Goal: Communication & Community: Participate in discussion

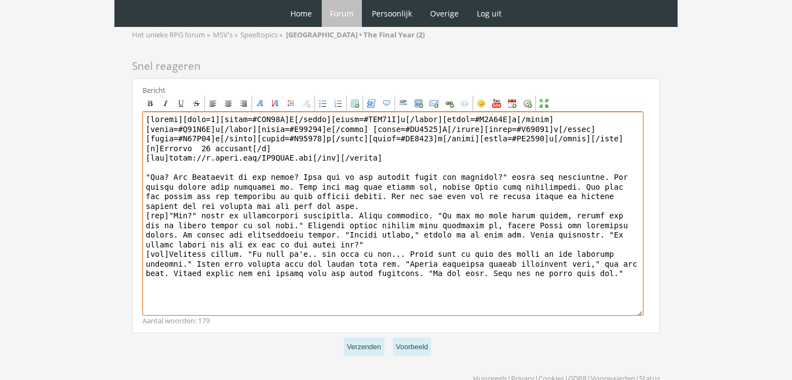
click at [402, 239] on textarea at bounding box center [392, 214] width 501 height 204
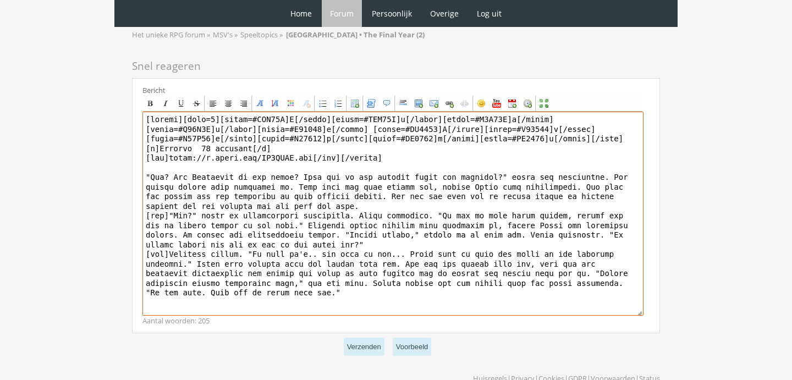
click at [373, 266] on textarea at bounding box center [392, 214] width 501 height 204
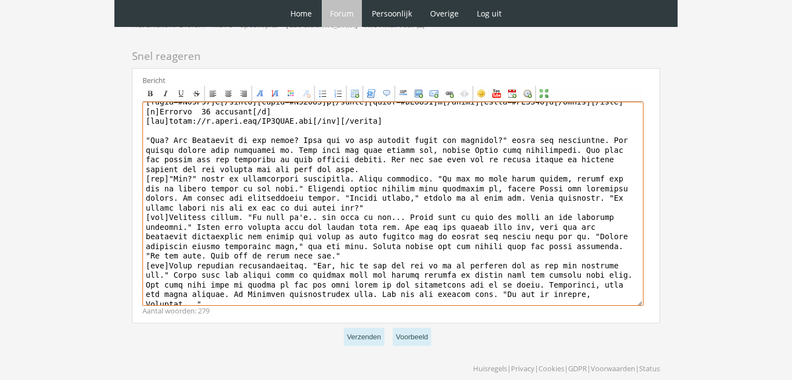
scroll to position [2270, 0]
click at [570, 267] on textarea at bounding box center [392, 204] width 501 height 204
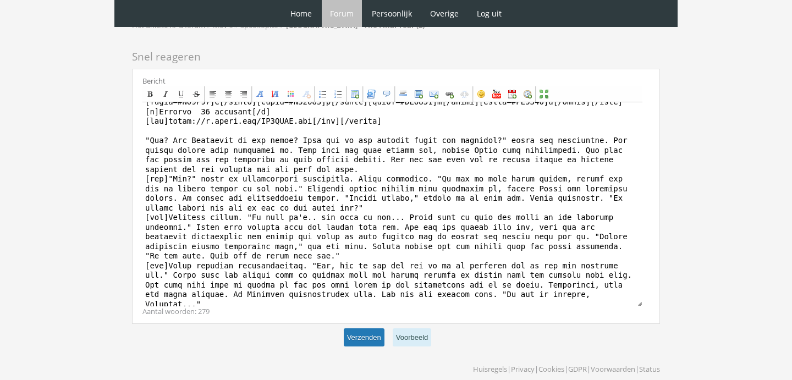
type textarea "[center][size=7][color=#FFC31F]E[/color][color=#FBB61D]l[/color][color=#F8A91C]…"
click at [367, 328] on button "Verzenden" at bounding box center [364, 337] width 41 height 18
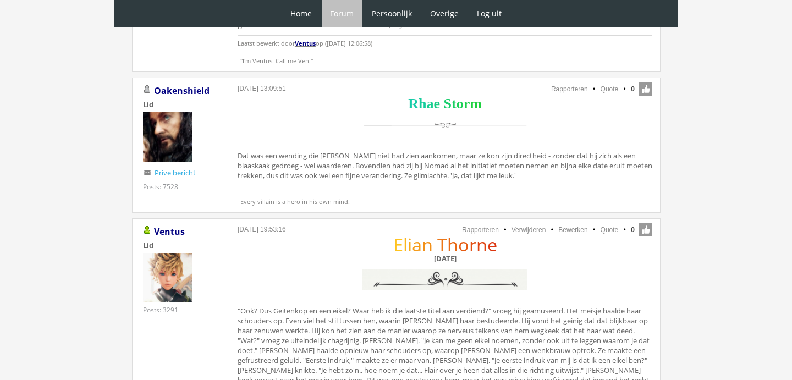
scroll to position [2027, 0]
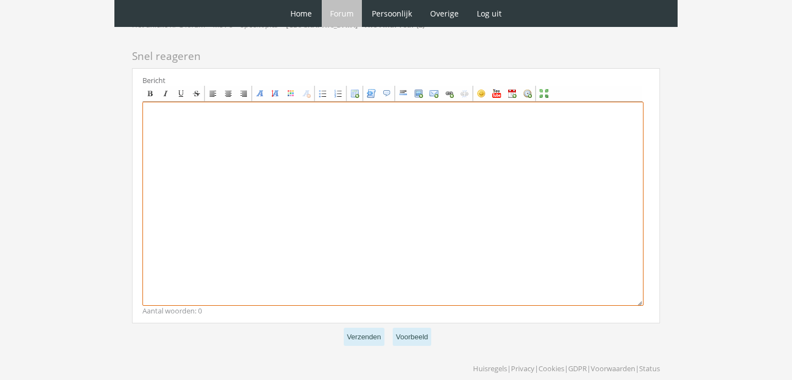
click at [294, 213] on textarea at bounding box center [392, 204] width 501 height 204
paste textarea "[center][Size=7][font=Times New Roman][color=#FF9012]R[/color][color=#EE8611]a[…"
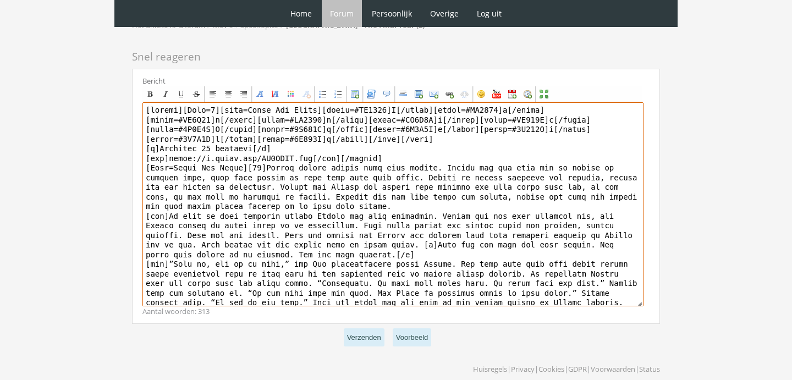
scroll to position [0, 0]
click at [272, 162] on textarea at bounding box center [392, 204] width 501 height 204
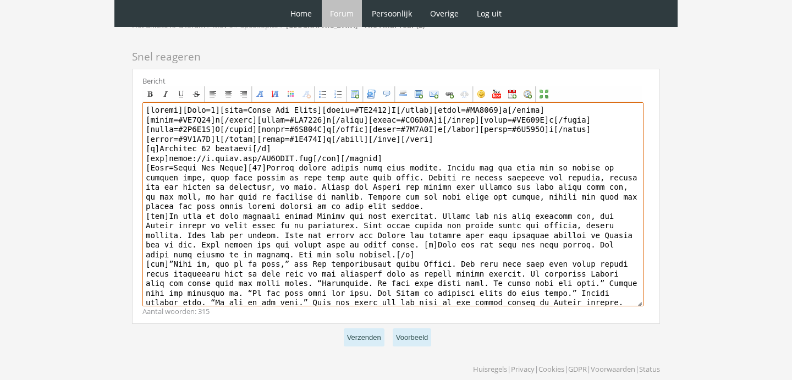
click at [345, 169] on textarea at bounding box center [392, 204] width 501 height 204
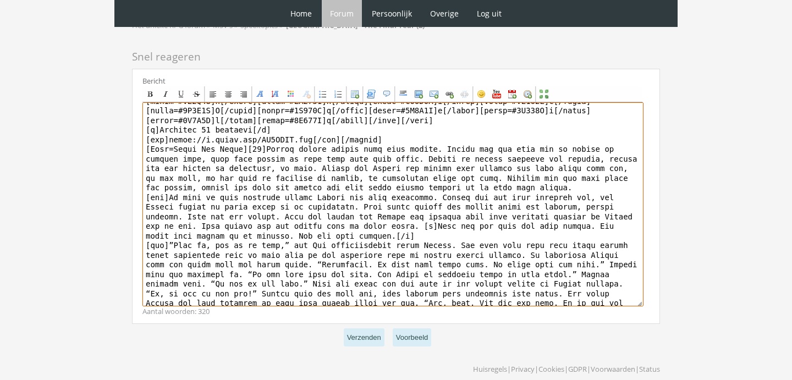
scroll to position [30, 0]
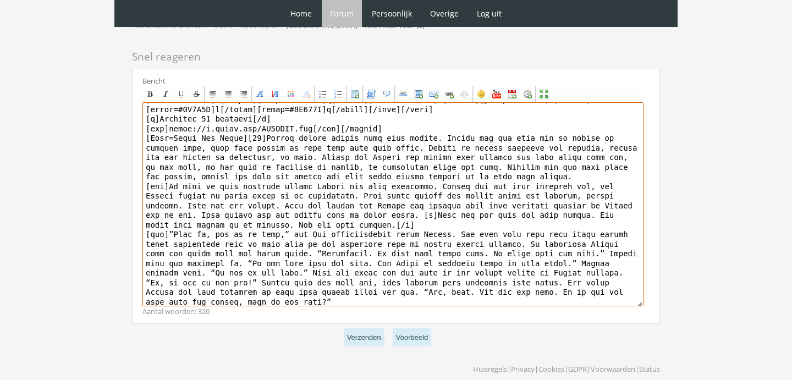
click at [612, 159] on textarea at bounding box center [392, 204] width 501 height 204
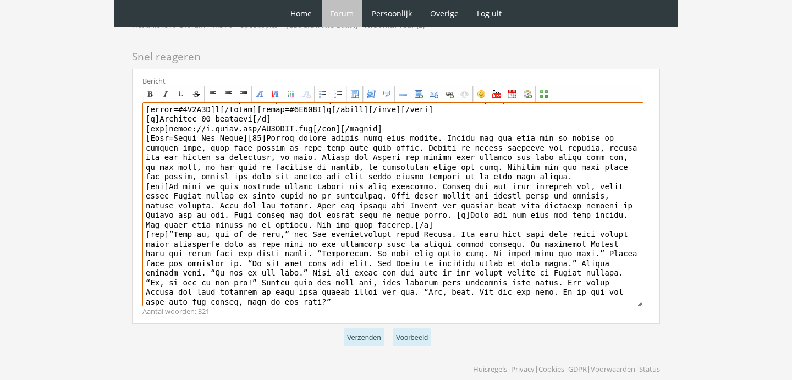
click at [206, 168] on textarea at bounding box center [392, 204] width 501 height 204
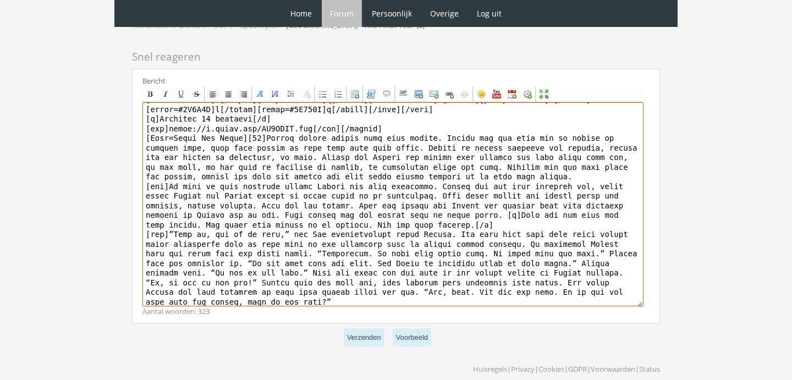
click at [443, 158] on textarea at bounding box center [392, 204] width 501 height 204
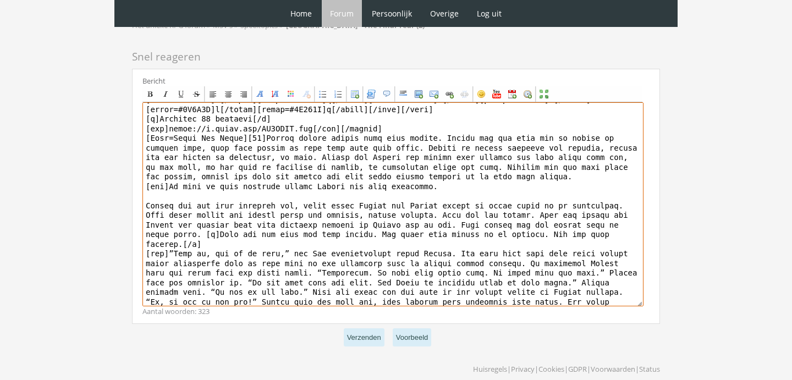
click at [467, 161] on textarea at bounding box center [392, 204] width 501 height 204
click at [147, 182] on textarea at bounding box center [392, 204] width 501 height 204
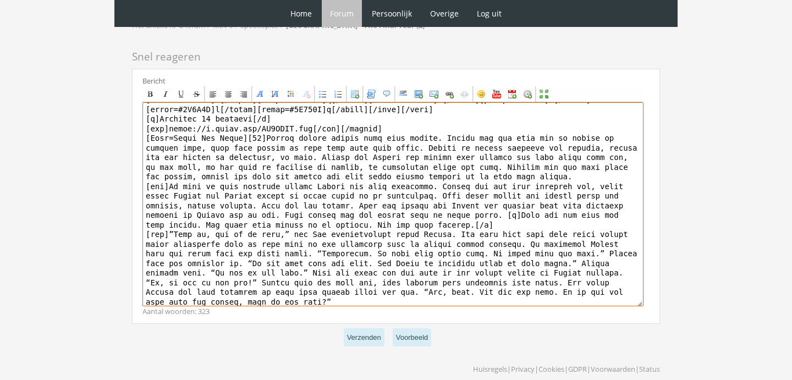
drag, startPoint x: 484, startPoint y: 196, endPoint x: 359, endPoint y: 180, distance: 125.9
click at [360, 180] on textarea at bounding box center [392, 204] width 501 height 204
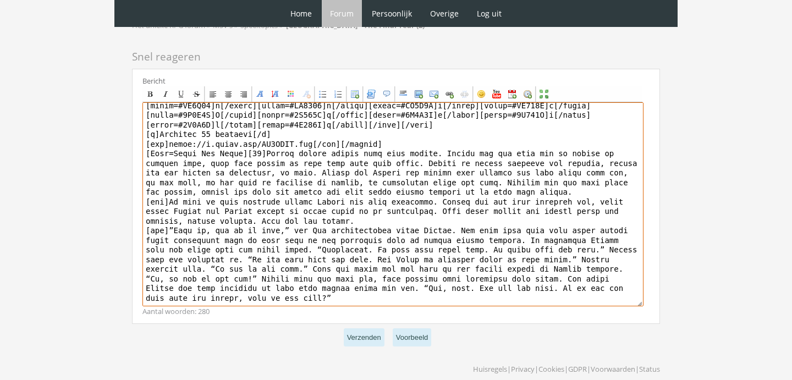
scroll to position [18, 0]
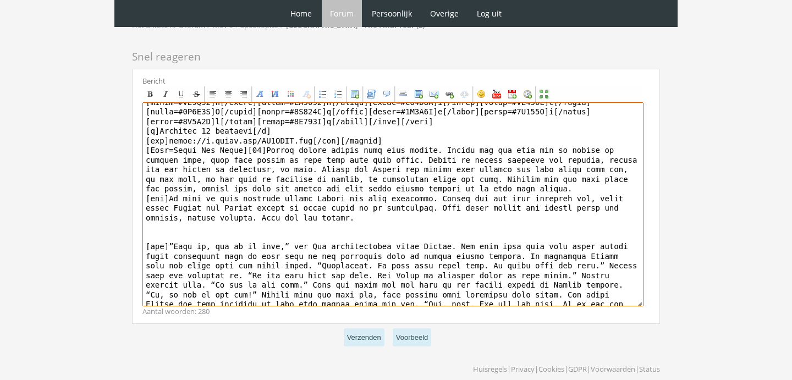
click at [432, 173] on textarea at bounding box center [392, 204] width 501 height 204
click at [279, 170] on textarea at bounding box center [392, 204] width 501 height 204
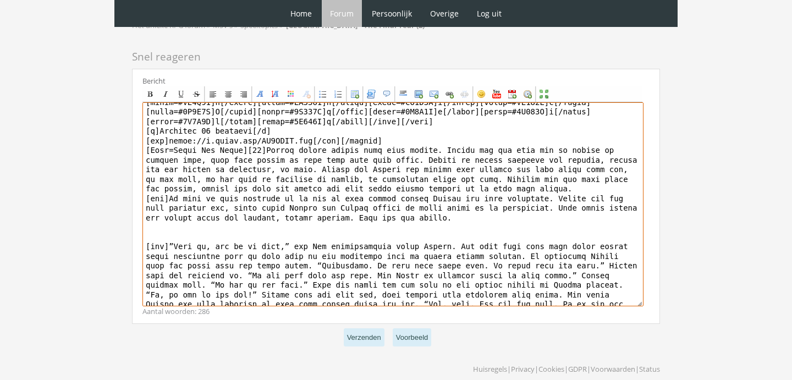
click at [635, 183] on textarea at bounding box center [392, 204] width 501 height 204
click at [203, 191] on textarea at bounding box center [392, 204] width 501 height 204
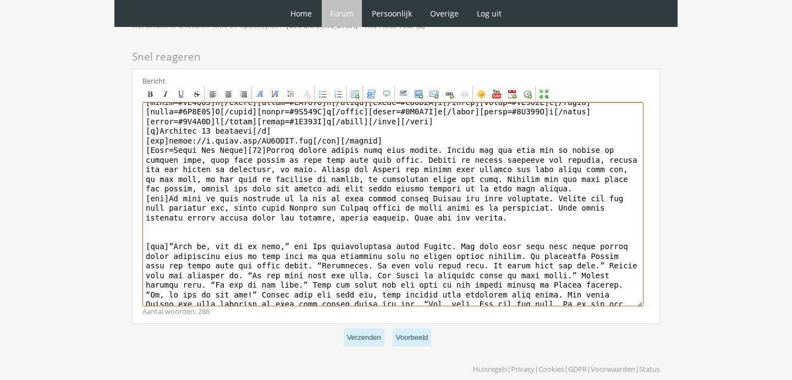
click at [529, 187] on textarea at bounding box center [392, 204] width 501 height 204
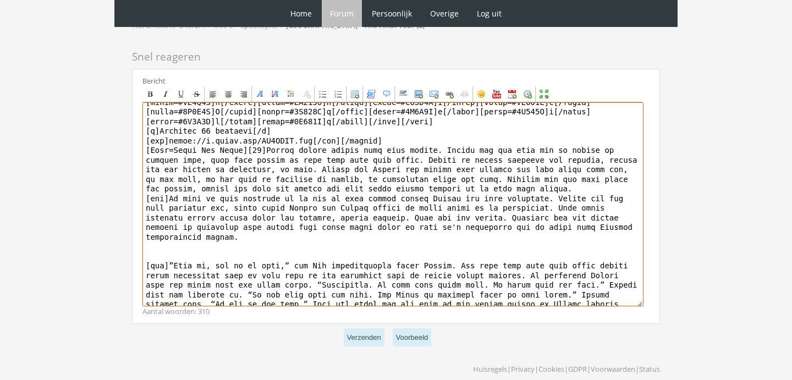
click at [235, 222] on textarea at bounding box center [392, 204] width 501 height 204
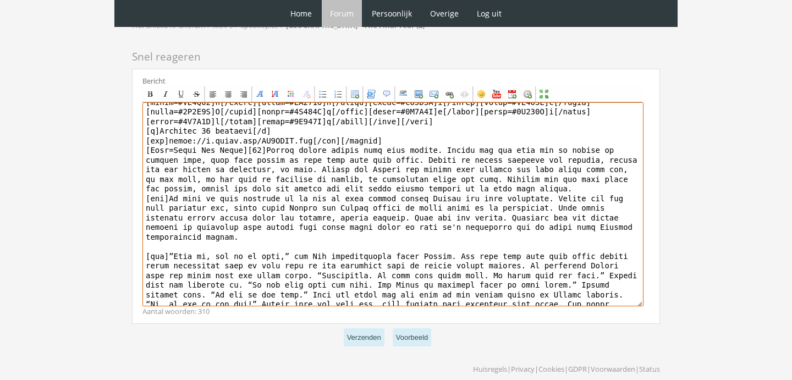
click at [206, 219] on textarea at bounding box center [392, 204] width 501 height 204
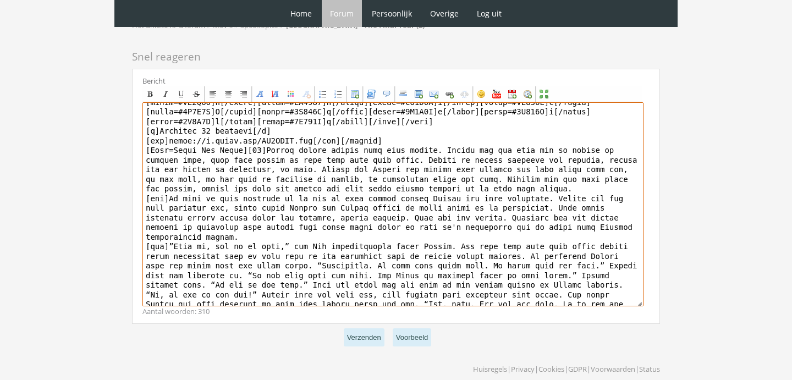
click at [205, 222] on textarea at bounding box center [392, 204] width 501 height 204
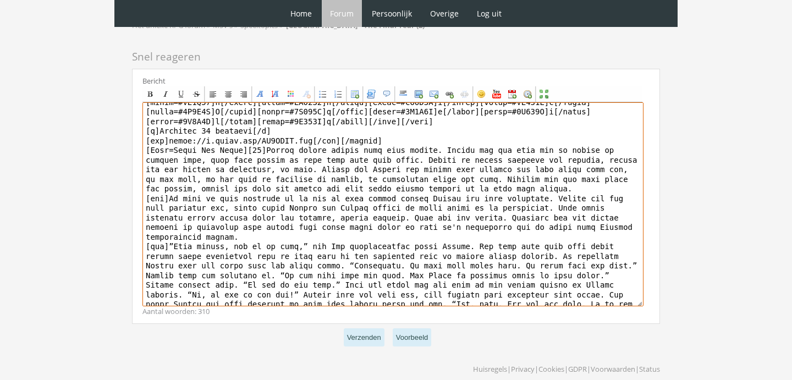
click at [263, 221] on textarea at bounding box center [392, 204] width 501 height 204
click at [317, 219] on textarea at bounding box center [392, 204] width 501 height 204
click at [489, 217] on textarea at bounding box center [392, 204] width 501 height 204
drag, startPoint x: 492, startPoint y: 221, endPoint x: 461, endPoint y: 221, distance: 30.2
click at [461, 221] on textarea at bounding box center [392, 204] width 501 height 204
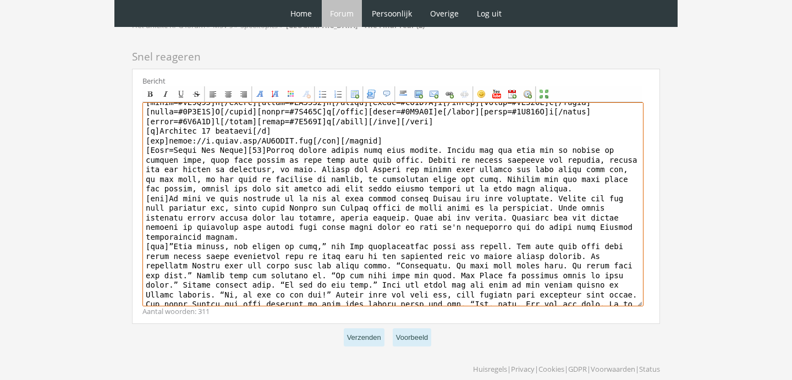
drag, startPoint x: 202, startPoint y: 230, endPoint x: 145, endPoint y: 229, distance: 57.7
click at [145, 229] on textarea at bounding box center [392, 204] width 501 height 204
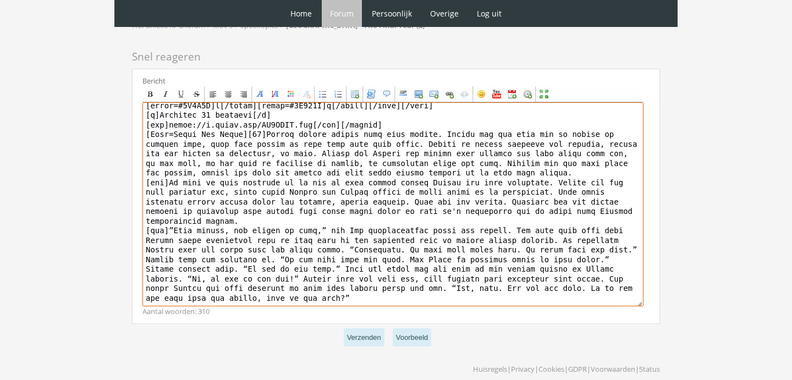
scroll to position [36, 0]
drag, startPoint x: 304, startPoint y: 268, endPoint x: 515, endPoint y: 201, distance: 221.7
click at [515, 200] on textarea at bounding box center [392, 204] width 501 height 204
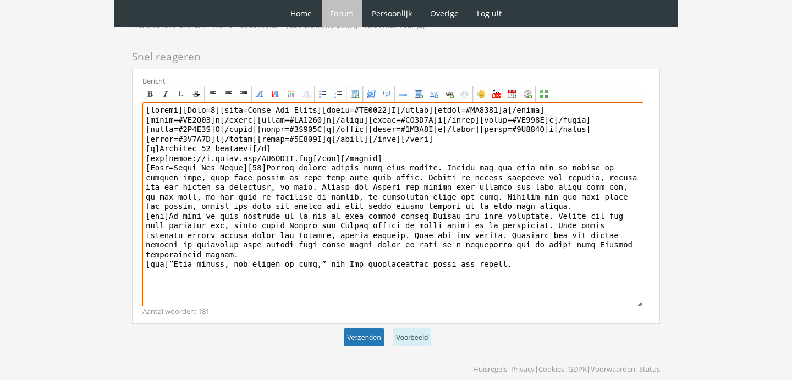
type textarea "[center][Size=7][font=Times New Roman][color=#FF9012]R[/color][color=#EE8611]a[…"
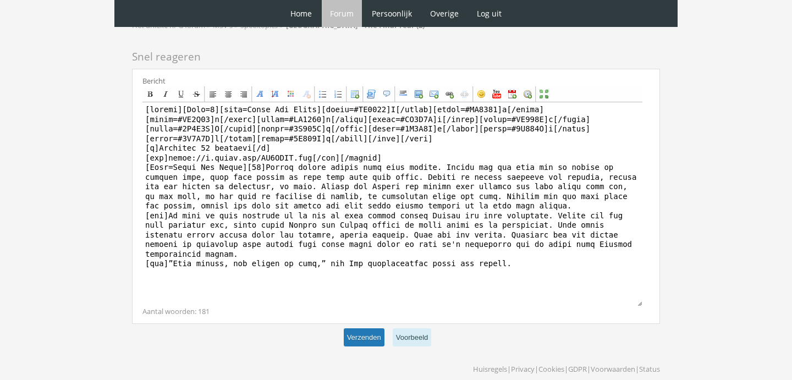
click at [365, 328] on button "Verzenden" at bounding box center [364, 337] width 41 height 18
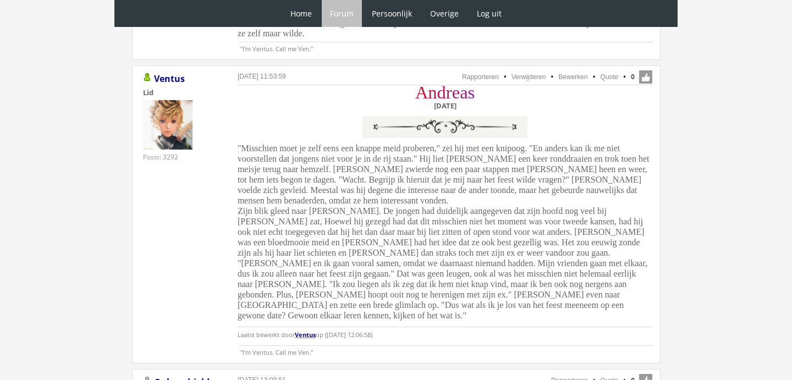
scroll to position [1706, 0]
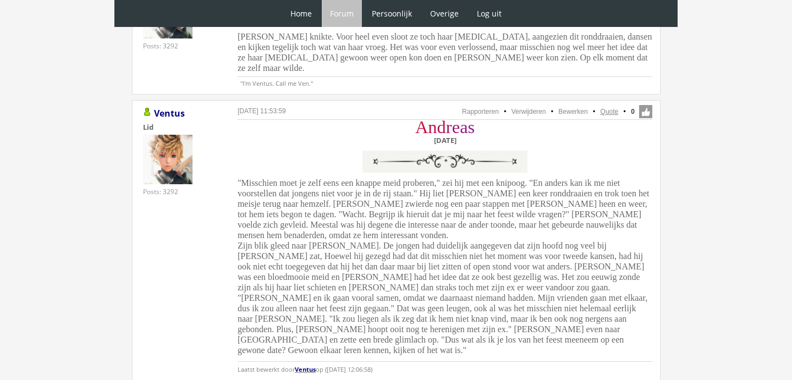
click at [609, 108] on link "Quote" at bounding box center [609, 112] width 18 height 8
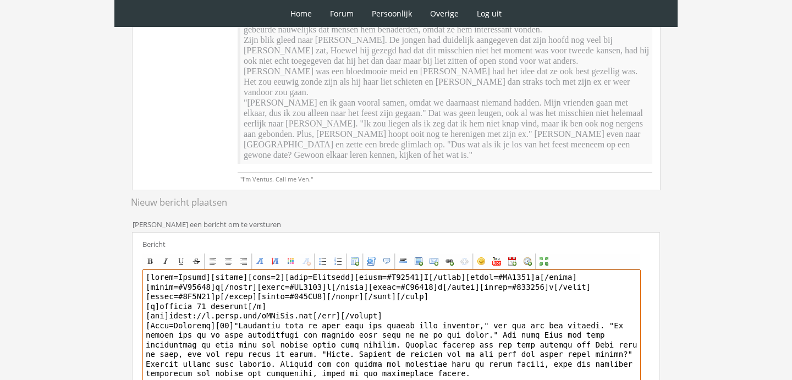
drag, startPoint x: 210, startPoint y: 256, endPoint x: 104, endPoint y: 253, distance: 105.1
click at [107, 254] on div "0 Home Forum Forum index Actieve topics Mijn topics Persoonlijk Profiel Prive b…" at bounding box center [396, 141] width 792 height 861
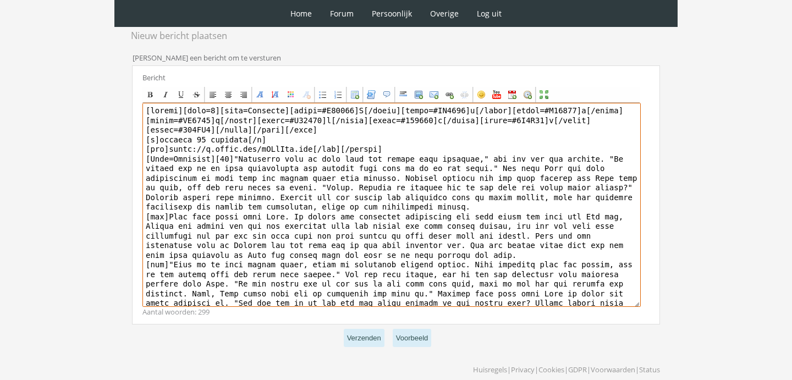
scroll to position [18, 0]
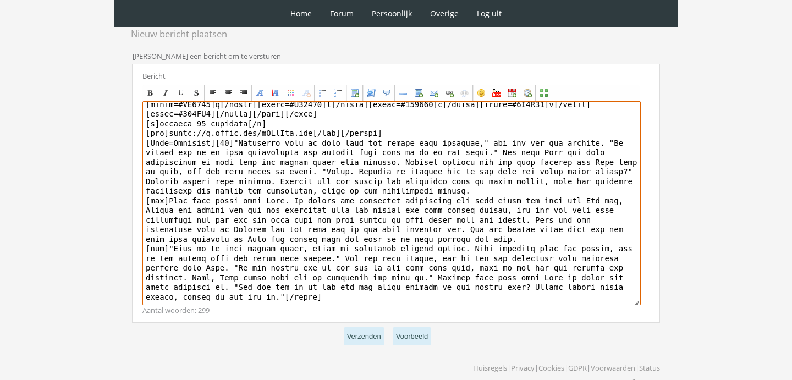
drag, startPoint x: 237, startPoint y: 303, endPoint x: 333, endPoint y: 423, distance: 153.8
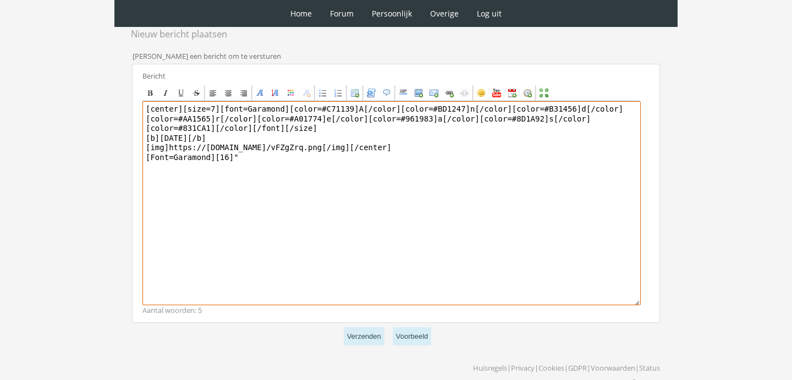
scroll to position [0, 0]
click at [205, 112] on textarea "[center][size=7][font=Garamond][color=#C71139]A[/color][color=#BD1247]n[/color]…" at bounding box center [391, 203] width 498 height 204
drag, startPoint x: 206, startPoint y: 115, endPoint x: 166, endPoint y: 111, distance: 39.8
click at [166, 112] on textarea "[center][size=7][font=Garamond][color=#C71139]A[/color][color=#BD1247]n[/color]…" at bounding box center [391, 203] width 498 height 204
click at [262, 136] on textarea "[center][size=7][font=Garamond][color=#C71139]A[/color][color=#BD1247]n[/color]…" at bounding box center [391, 203] width 498 height 204
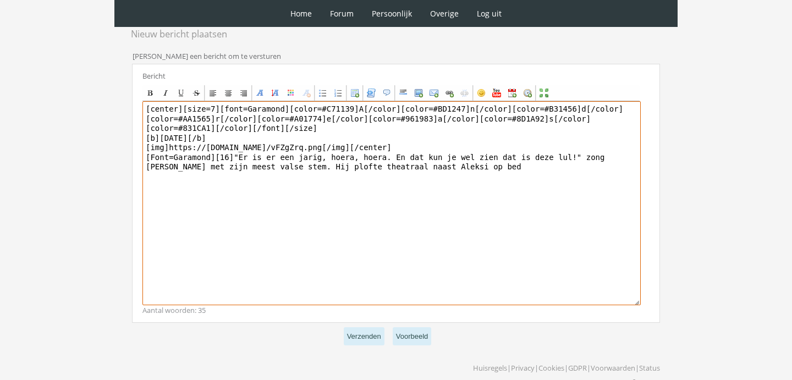
click at [567, 135] on textarea "[center][size=7][font=Garamond][color=#C71139]A[/color][color=#BD1247]n[/color]…" at bounding box center [391, 203] width 498 height 204
click at [548, 216] on textarea "[center][size=7][font=Garamond][color=#C71139]A[/color][color=#BD1247]n[/color]…" at bounding box center [391, 203] width 498 height 204
click at [589, 135] on textarea "[center][size=7][font=Garamond][color=#C71139]A[/color][color=#BD1247]n[/color]…" at bounding box center [391, 203] width 498 height 204
click at [602, 214] on textarea "[center][size=7][font=Garamond][color=#C71139]A[/color][color=#BD1247]n[/color]…" at bounding box center [391, 203] width 498 height 204
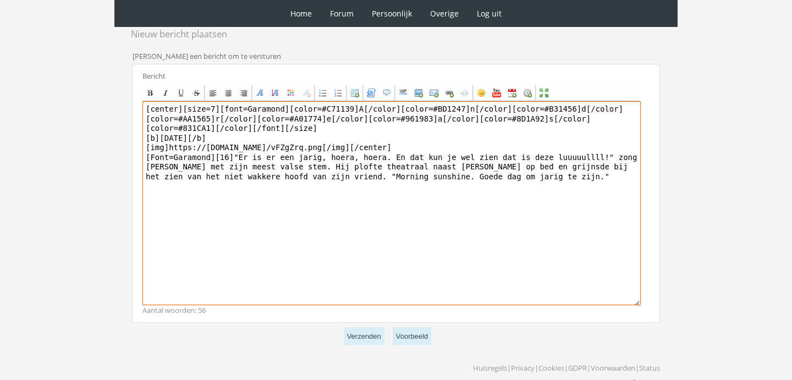
type textarea "[center][size=7][font=Garamond][color=#C71139]A[/color][color=#BD1247]n[/color]…"
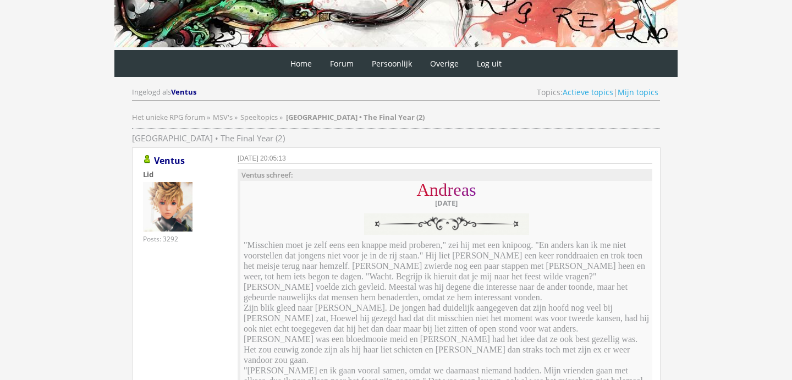
scroll to position [5, 0]
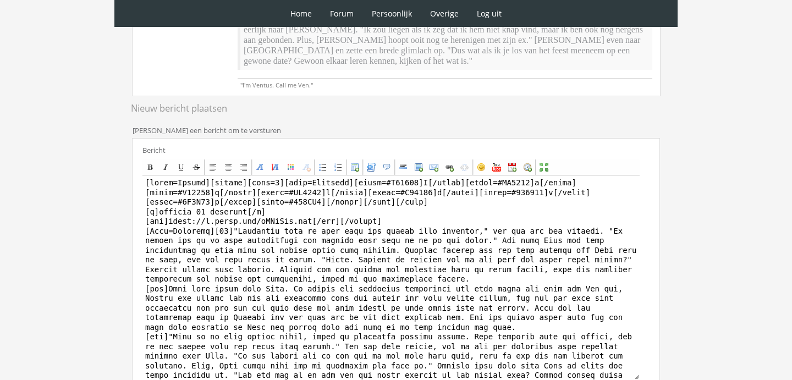
scroll to position [406, 0]
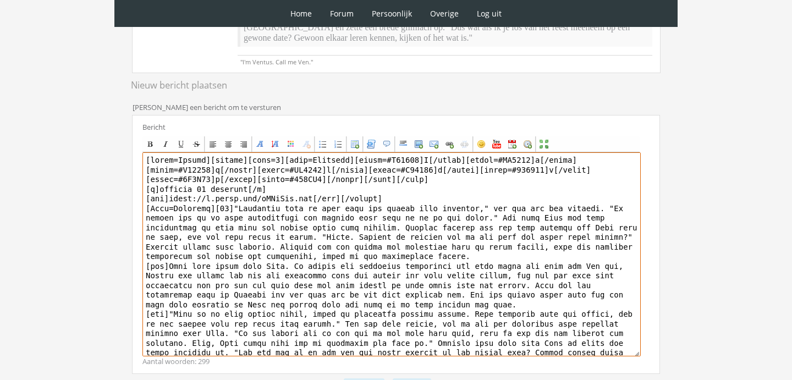
drag, startPoint x: 211, startPoint y: 136, endPoint x: 123, endPoint y: 134, distance: 87.5
click at [123, 134] on div "RPG Realm Ingelogd als Ventus Topics: Actieve topics | Mijn topics Het unieke R…" at bounding box center [396, 67] width 549 height 774
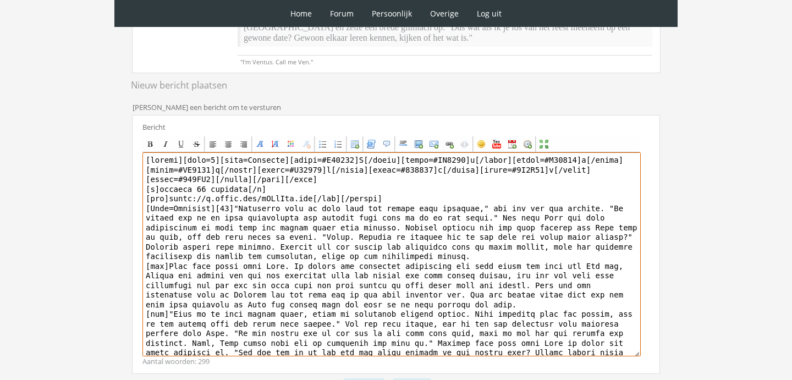
drag, startPoint x: 237, startPoint y: 185, endPoint x: 464, endPoint y: 423, distance: 328.7
click at [464, 379] on html "0 Home Forum Forum index Actieve topics Mijn topics Persoonlijk Profiel Prive b…" at bounding box center [396, 24] width 792 height 861
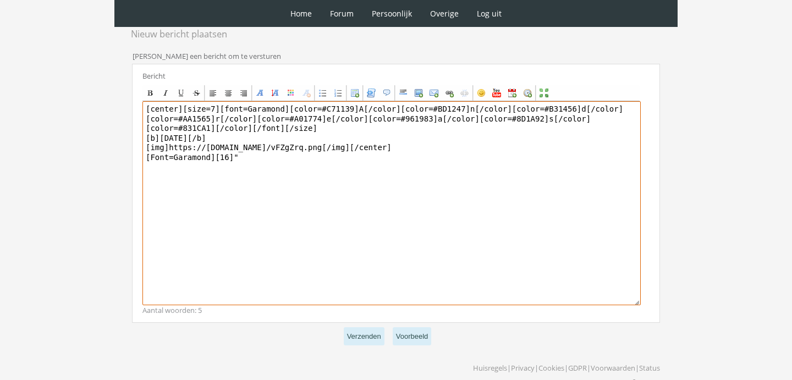
scroll to position [0, 0]
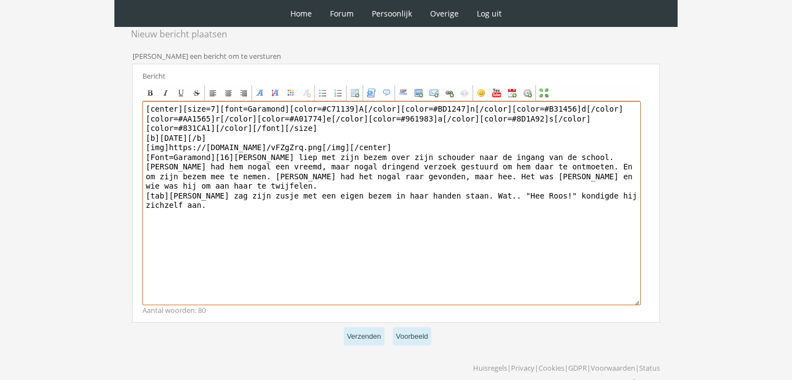
click at [464, 147] on textarea "[center][size=7][font=Garamond][color=#C71139]A[/color][color=#BD1247]n[/color]…" at bounding box center [391, 203] width 498 height 204
click at [335, 154] on textarea "[center][size=7][font=Garamond][color=#C71139]A[/color][color=#BD1247]n[/color]…" at bounding box center [391, 203] width 498 height 204
click at [247, 184] on textarea "[center][size=7][font=Garamond][color=#C71139]A[/color][color=#BD1247]n[/color]…" at bounding box center [391, 203] width 498 height 204
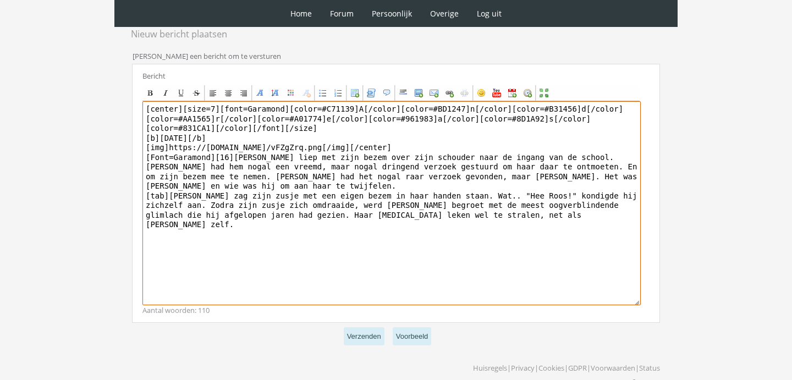
click at [208, 141] on textarea "[center][size=7][font=Garamond][color=#C71139]A[/color][color=#BD1247]n[/color]…" at bounding box center [391, 203] width 498 height 204
click at [200, 146] on textarea "[center][size=7][font=Garamond][color=#C71139]A[/color][color=#BD1247]n[/color]…" at bounding box center [391, 203] width 498 height 204
click at [313, 145] on textarea "[center][size=7][font=Garamond][color=#C71139]A[/color][color=#BD1247]n[/color]…" at bounding box center [391, 203] width 498 height 204
click at [577, 191] on textarea "[center][size=7][font=Garamond][color=#C71139]A[/color][color=#BD1247]n[/color]…" at bounding box center [391, 203] width 498 height 204
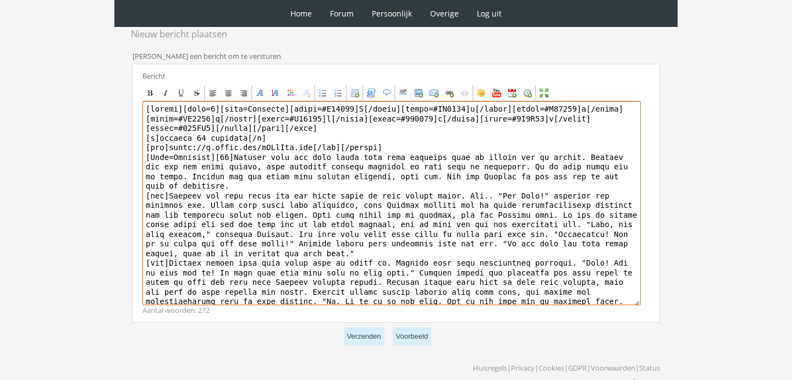
click at [305, 265] on textarea at bounding box center [391, 203] width 498 height 204
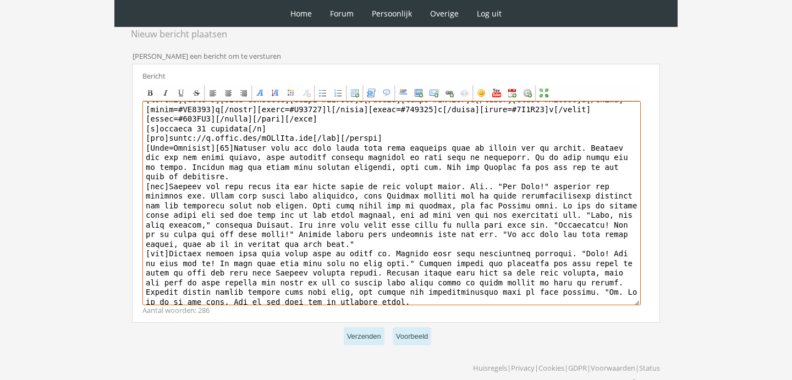
scroll to position [8, 0]
click at [422, 280] on textarea at bounding box center [391, 203] width 498 height 204
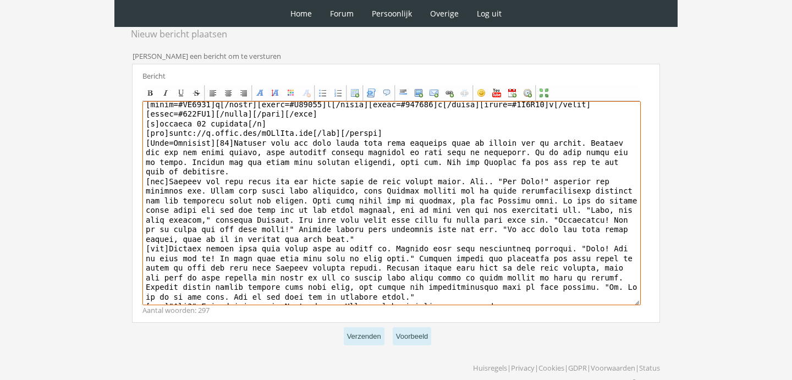
click at [486, 275] on textarea at bounding box center [391, 203] width 498 height 204
click at [526, 281] on textarea at bounding box center [391, 203] width 498 height 204
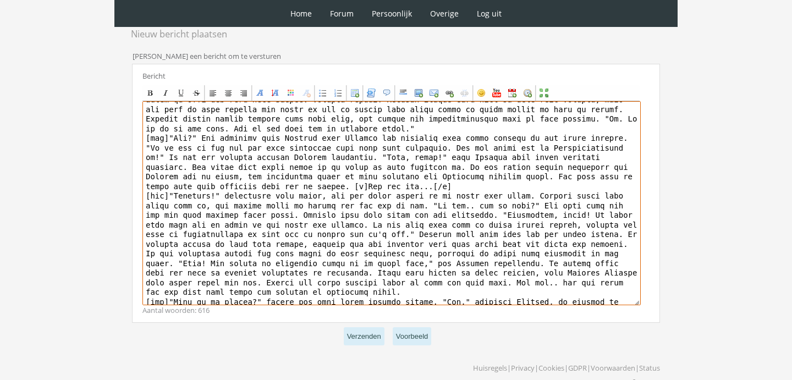
scroll to position [195, 0]
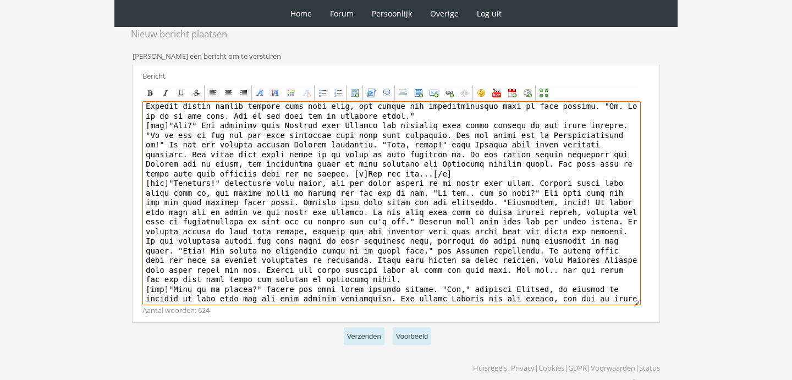
type textarea "[center][size=7][font=Garamond][color=#C71139]A[/color][color=#BD1247]n[/color]…"
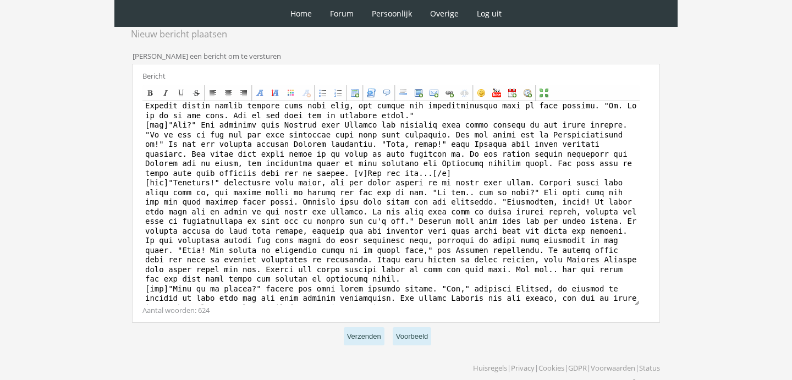
scroll to position [194, 0]
click at [346, 323] on p "Verzenden Voorbeeld" at bounding box center [396, 336] width 528 height 27
click at [363, 327] on button "Verzenden" at bounding box center [364, 336] width 41 height 18
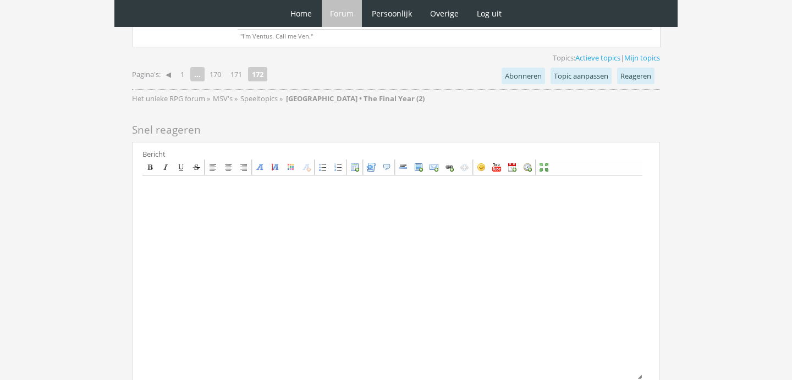
scroll to position [3172, 0]
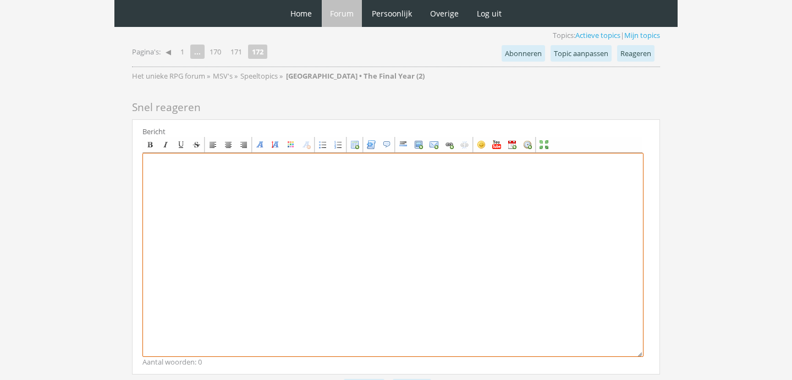
click at [269, 223] on textarea at bounding box center [392, 255] width 501 height 204
paste textarea "[center][size=7][font=Garamond][color=#C71139]A[/color][color=#BD1247]n[/color]…"
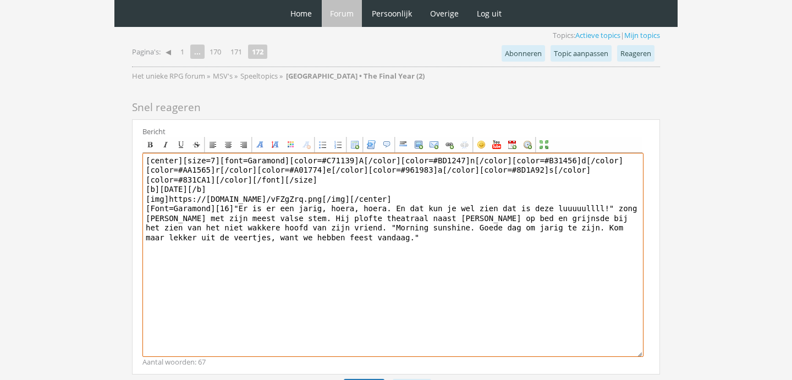
type textarea "[center][size=7][font=Garamond][color=#C71139]A[/color][color=#BD1247]n[/color]…"
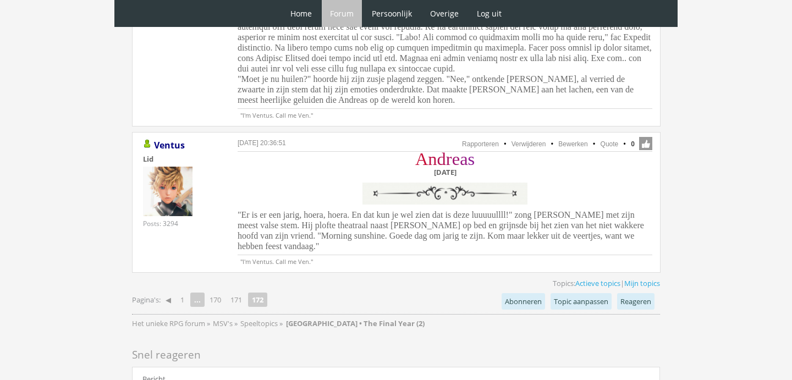
scroll to position [3074, 0]
